Goal: Find specific page/section: Find specific page/section

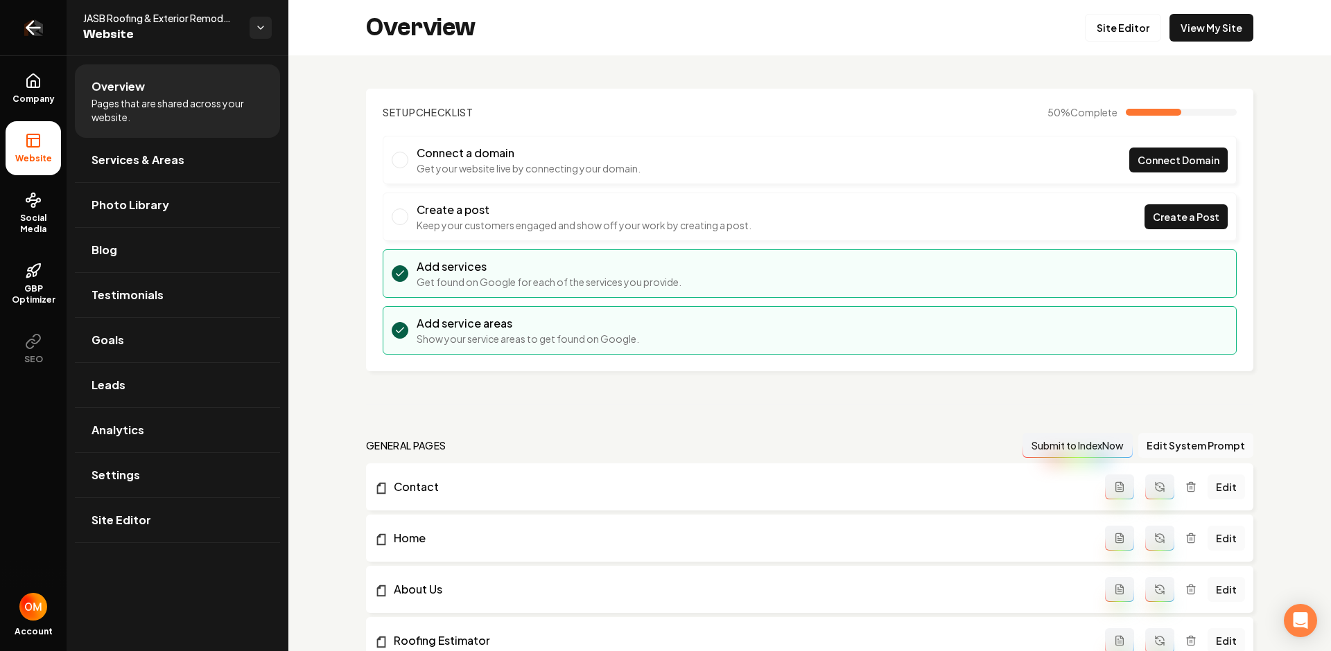
click at [23, 28] on icon "Return to dashboard" at bounding box center [33, 28] width 22 height 22
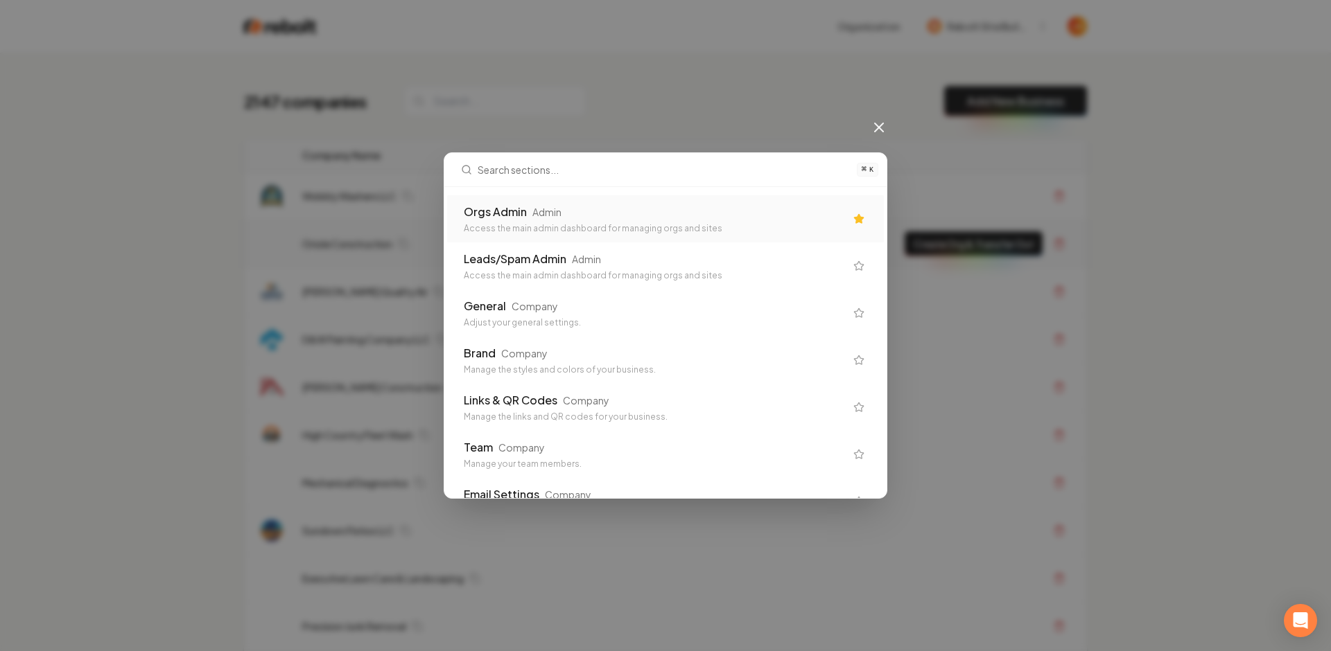
click at [593, 217] on div "Orgs Admin Admin" at bounding box center [654, 212] width 381 height 17
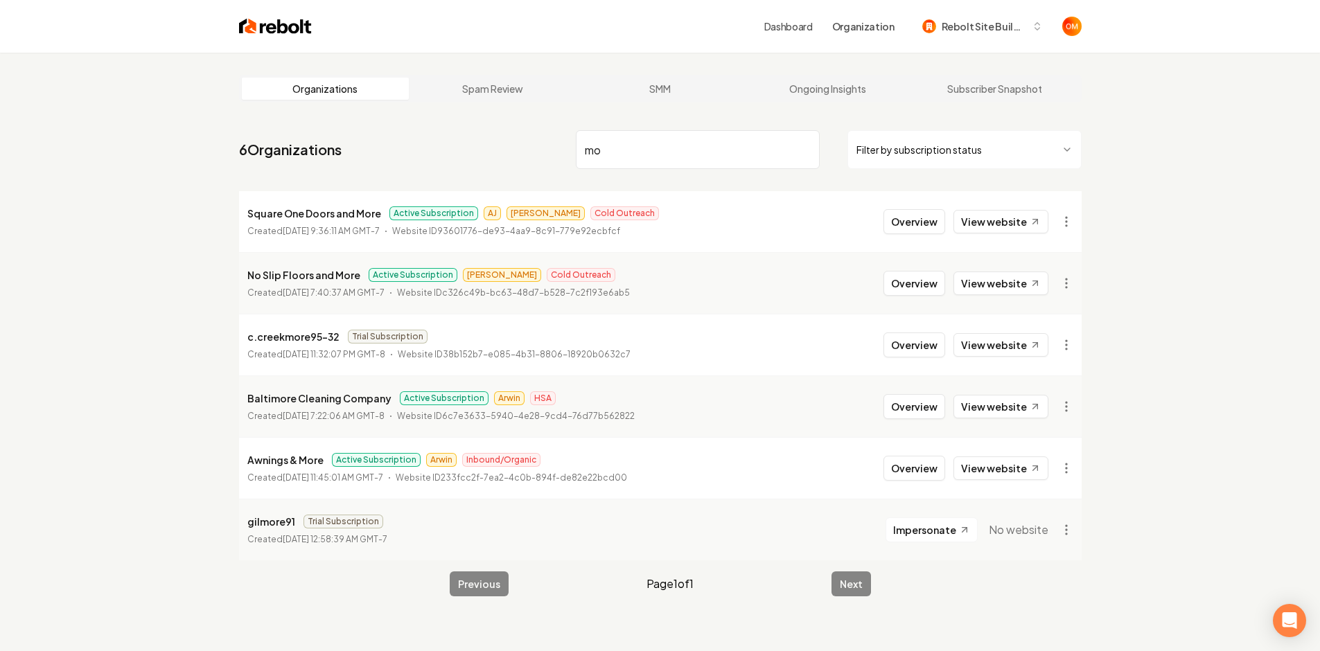
type input "m"
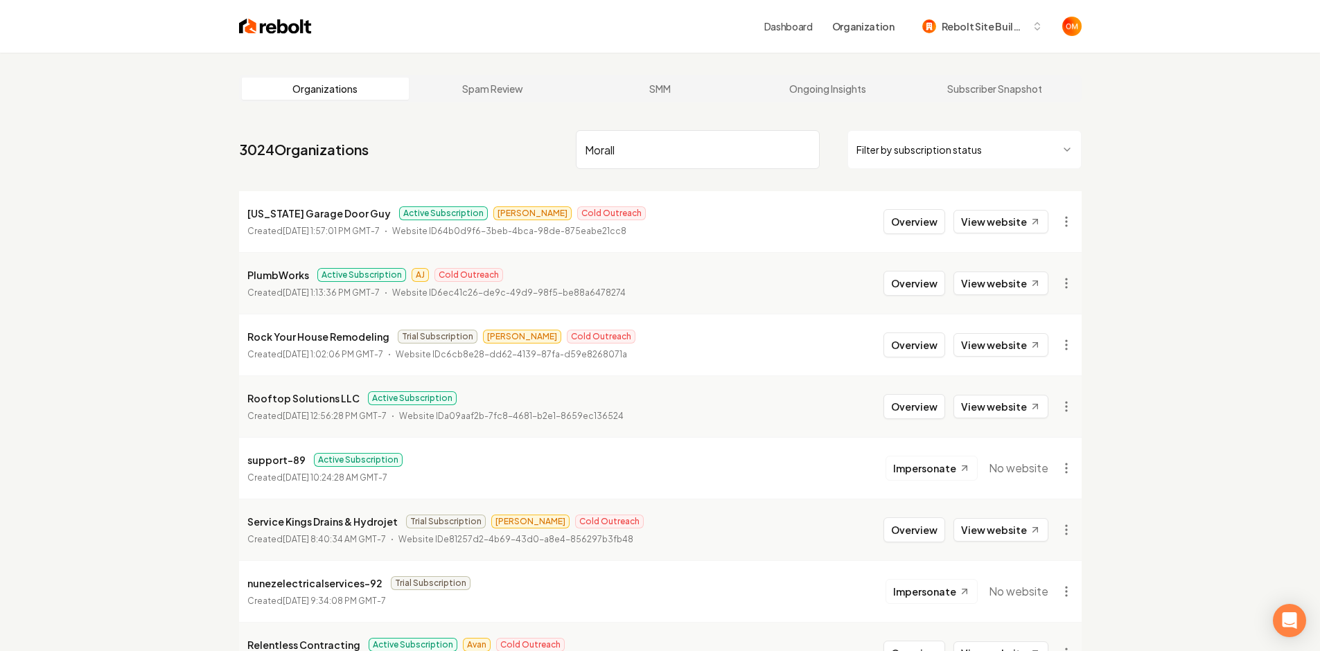
type input "Moralli"
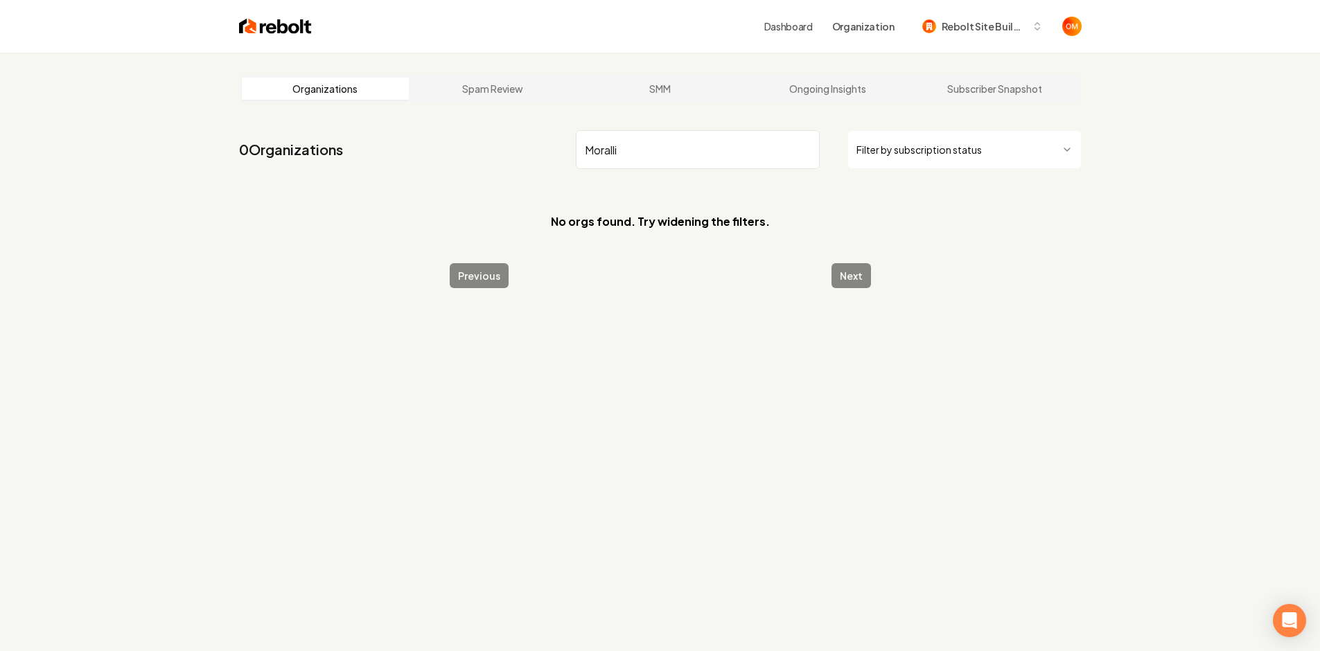
click at [801, 150] on input "Moralli" at bounding box center [698, 149] width 244 height 39
type input "[PERSON_NAME]"
click at [806, 145] on input "[PERSON_NAME]" at bounding box center [698, 149] width 244 height 39
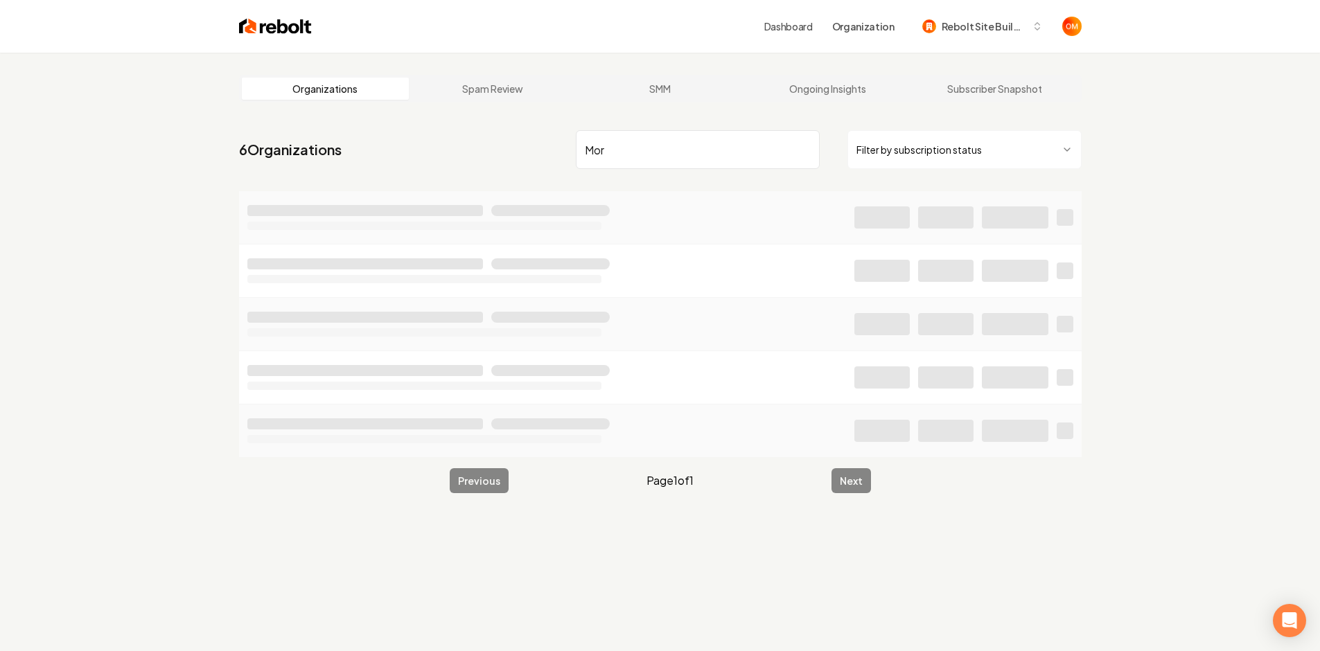
type input "Mor"
